Goal: Find specific page/section

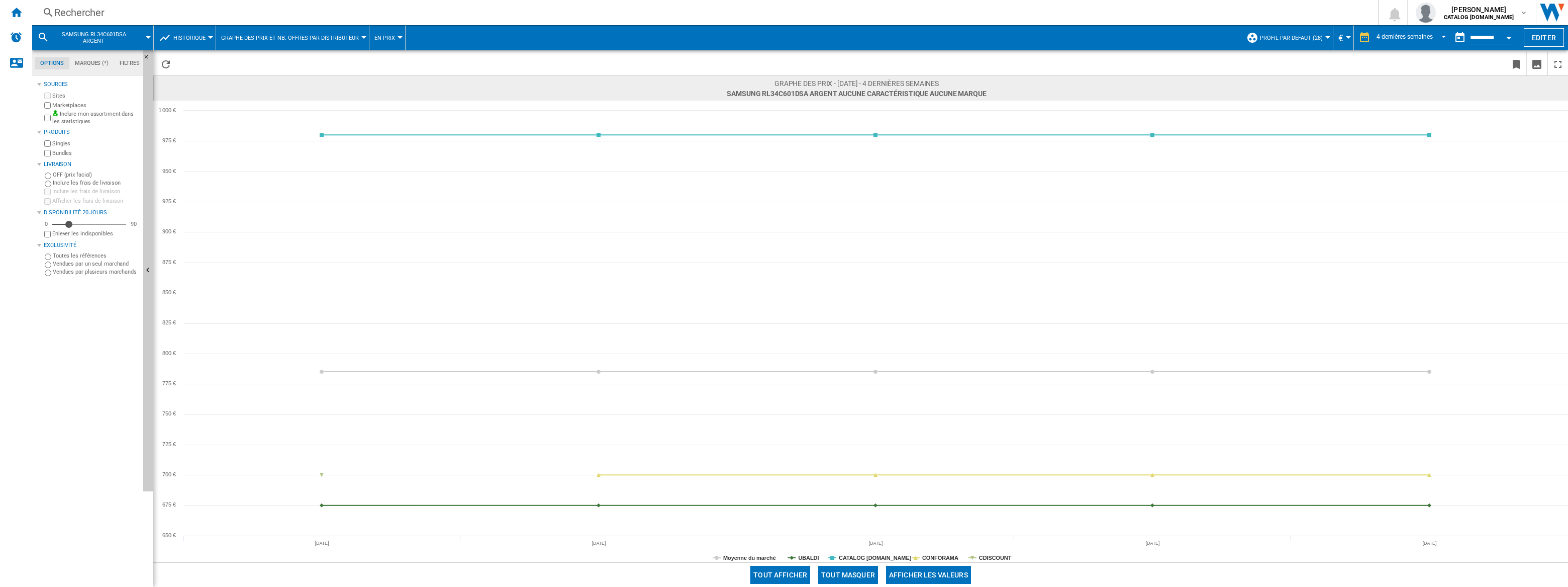
click at [178, 5] on div "Rechercher Rechercher 0 [PERSON_NAME] CATALOG [DOMAIN_NAME] CATALOG [DOMAIN_NAM…" at bounding box center [800, 13] width 1536 height 25
click at [186, 32] on button "Historique" at bounding box center [192, 38] width 37 height 25
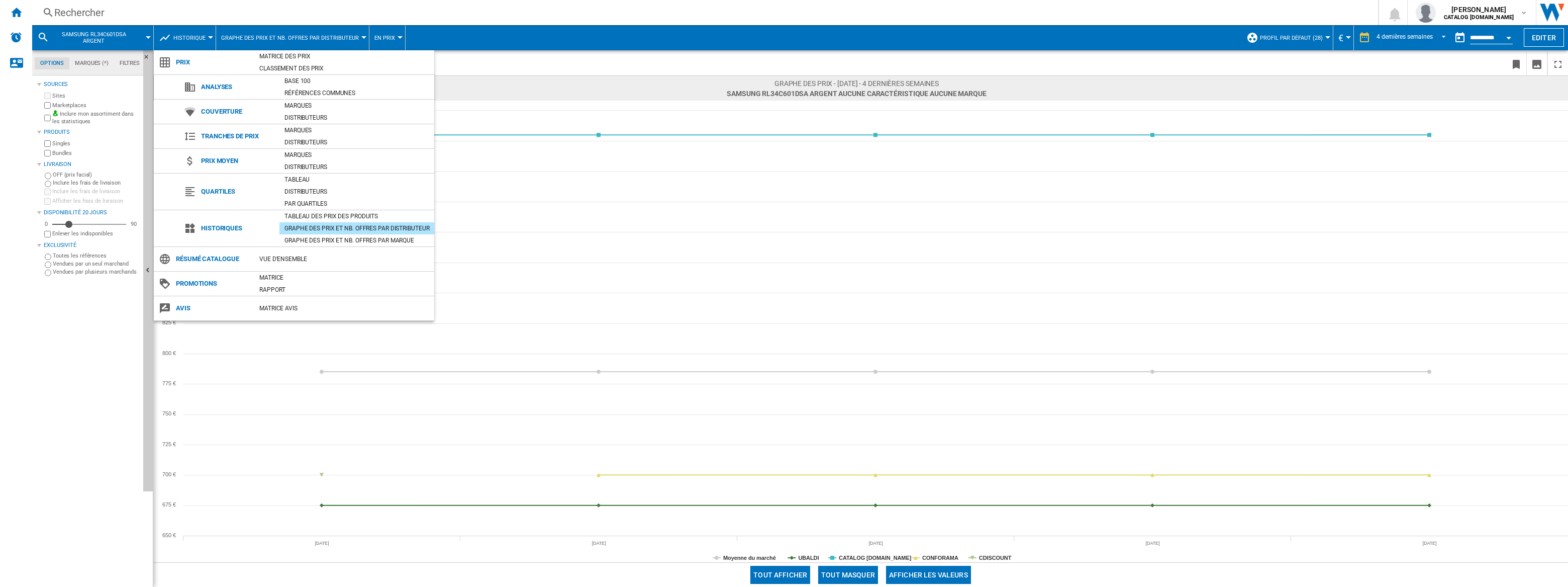
click at [180, 7] on md-backdrop at bounding box center [784, 293] width 1568 height 587
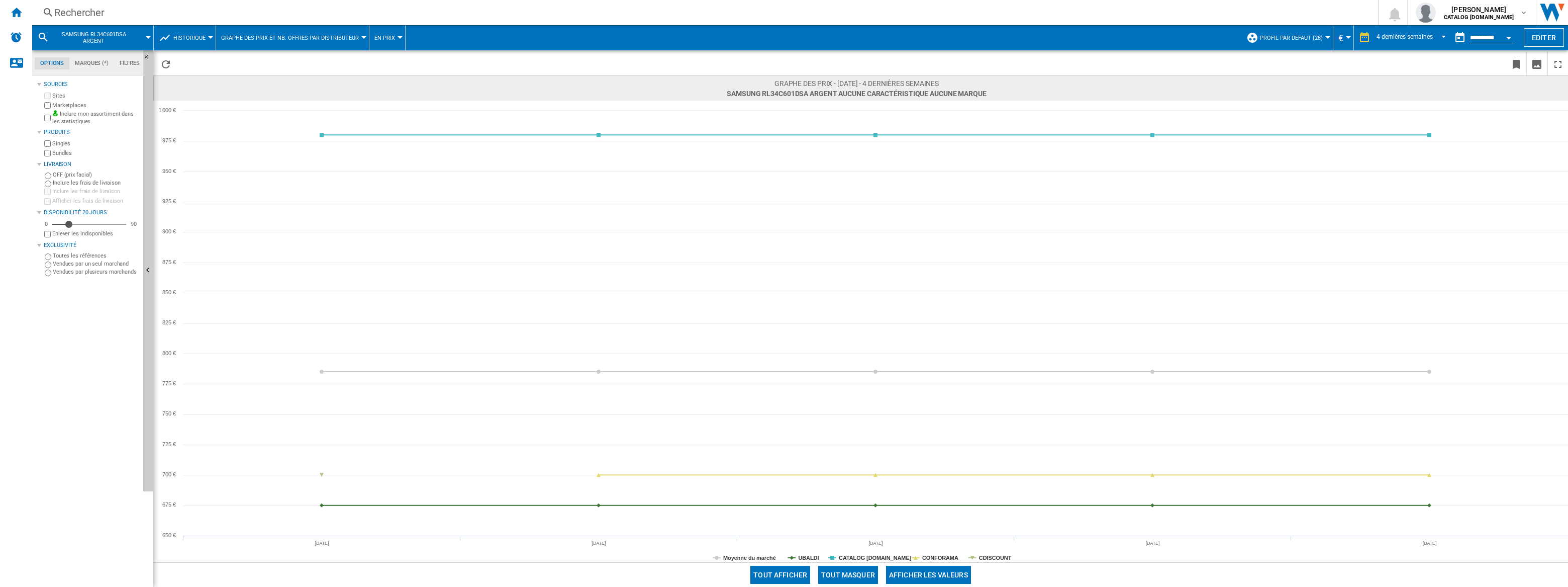
click at [175, 14] on div "Rechercher" at bounding box center [703, 13] width 1298 height 14
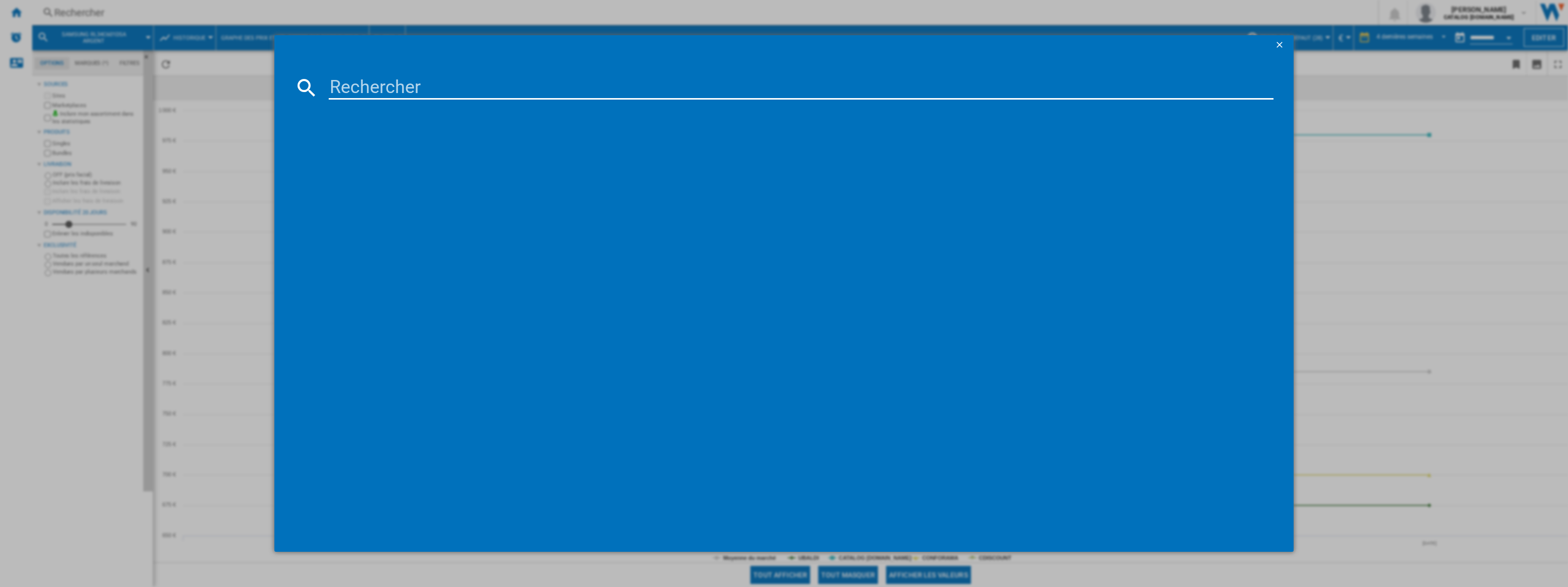
click at [368, 91] on input at bounding box center [800, 87] width 945 height 24
type input "RB34C605CS9"
click at [401, 227] on div "références (0) Aucun résultat" at bounding box center [789, 318] width 969 height 427
click at [362, 91] on input "RB34C605CS9" at bounding box center [800, 87] width 945 height 24
drag, startPoint x: 198, startPoint y: 239, endPoint x: 430, endPoint y: 83, distance: 279.6
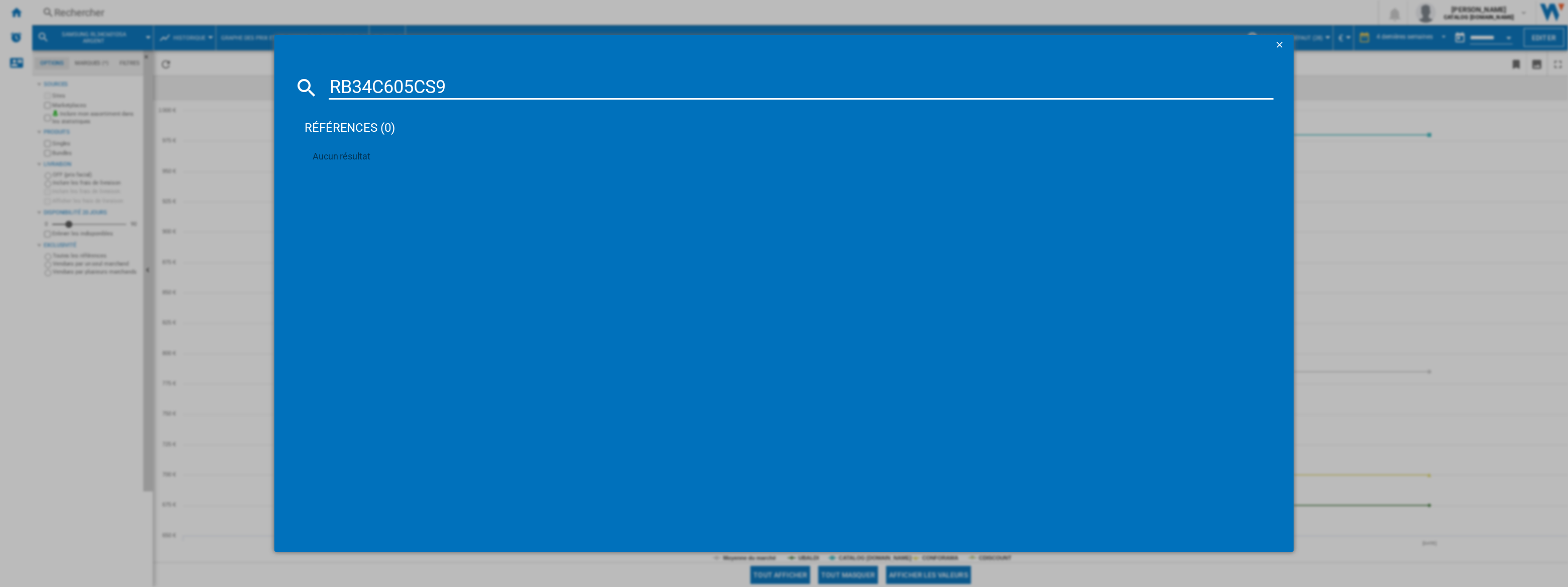
click at [201, 230] on div "RB34C605CS9 références (0) Aucun résultat" at bounding box center [784, 293] width 1568 height 587
